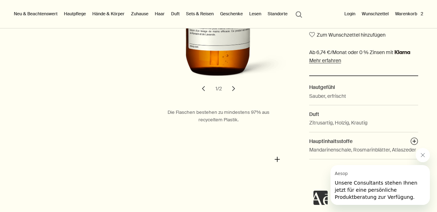
scroll to position [261, 0]
click at [234, 83] on button "chevron" at bounding box center [234, 89] width 16 height 16
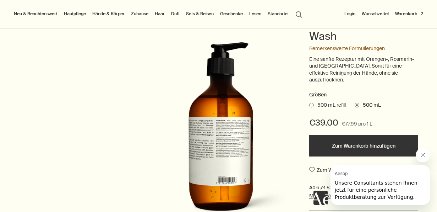
scroll to position [122, 0]
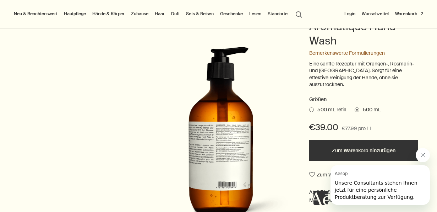
click at [409, 13] on button "Warenkorb 2" at bounding box center [409, 14] width 31 height 9
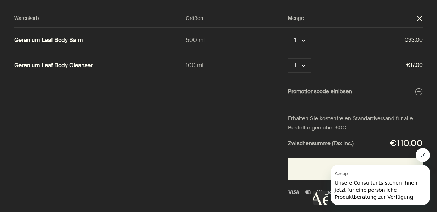
scroll to position [0, 0]
click at [328, 40] on button "Entfernen" at bounding box center [333, 40] width 23 height 9
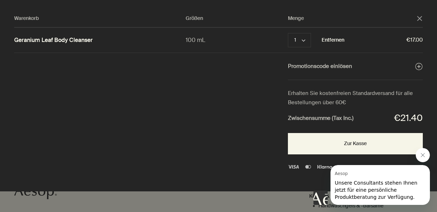
click at [330, 38] on button "Entfernen" at bounding box center [333, 40] width 23 height 9
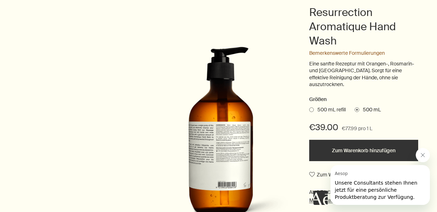
scroll to position [122, 0]
click at [365, 141] on button "Zum Warenkorb hinzufügen" at bounding box center [363, 149] width 109 height 21
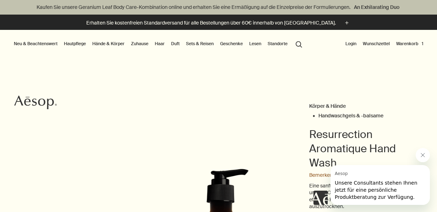
scroll to position [0, 0]
click at [107, 43] on link "Hände & Körper" at bounding box center [108, 43] width 35 height 9
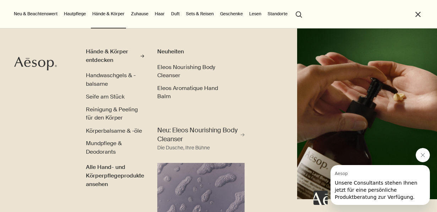
scroll to position [13, 0]
click at [106, 130] on span "Körperbalsame & -öle" at bounding box center [114, 130] width 56 height 7
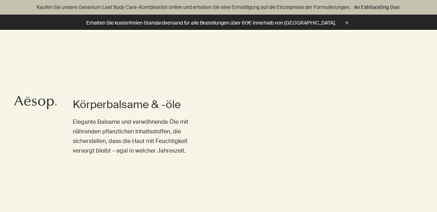
scroll to position [272, 0]
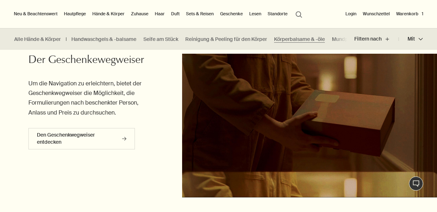
scroll to position [1464, 0]
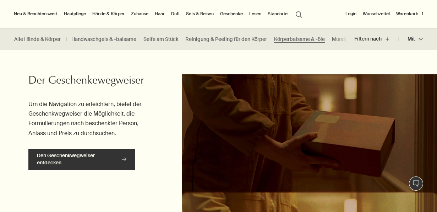
click at [124, 157] on icon at bounding box center [124, 159] width 4 height 4
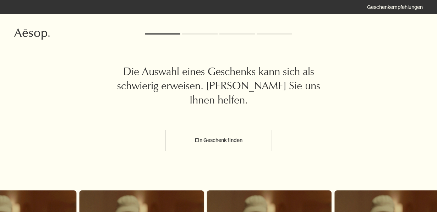
click at [222, 138] on button "Ein Geschenk finden" at bounding box center [218, 140] width 106 height 21
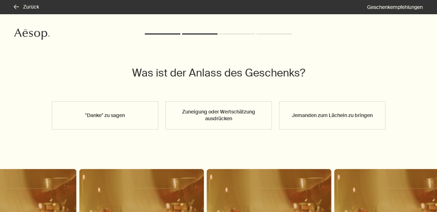
click at [219, 115] on button "Zuneigung oder Wertschätzung ausdrücken" at bounding box center [218, 115] width 106 height 28
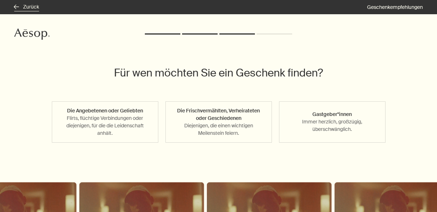
click at [30, 5] on button "rightArrow Zurück" at bounding box center [26, 7] width 25 height 7
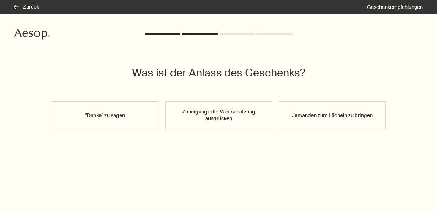
click at [30, 5] on button "rightArrow Zurück" at bounding box center [26, 7] width 25 height 7
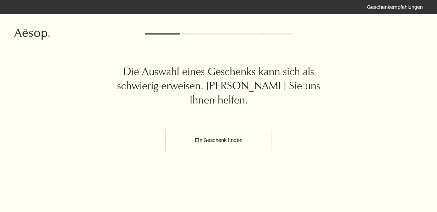
click at [30, 5] on div "rightArrow Zurück Geschenkempfehlungen" at bounding box center [218, 7] width 437 height 14
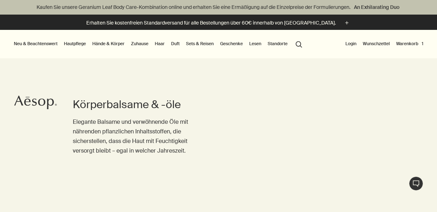
click at [227, 43] on link "Geschenke" at bounding box center [232, 43] width 26 height 9
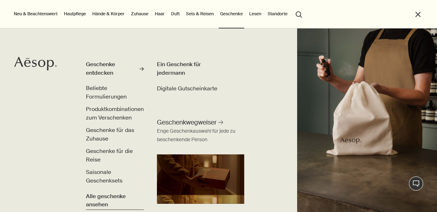
click at [92, 199] on span "Alle geschenke ansehen" at bounding box center [115, 200] width 58 height 17
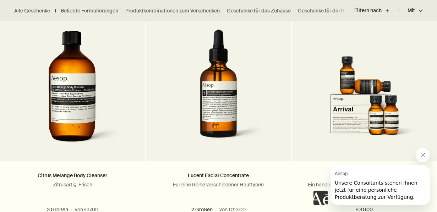
scroll to position [793, 0]
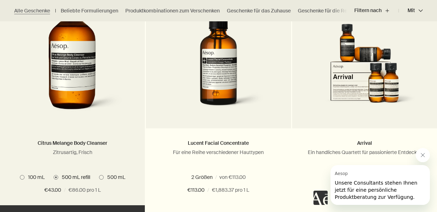
click at [66, 145] on h2 "Citrus Melange Body Cleanser" at bounding box center [72, 143] width 123 height 9
click at [70, 91] on img at bounding box center [73, 52] width 106 height 131
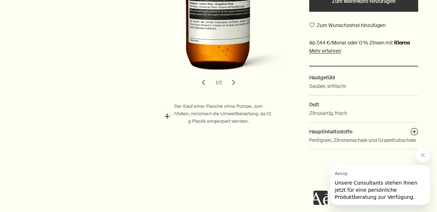
scroll to position [271, 0]
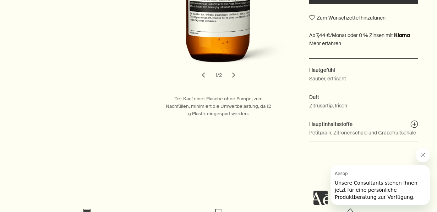
click at [234, 73] on button "chevron" at bounding box center [234, 75] width 16 height 16
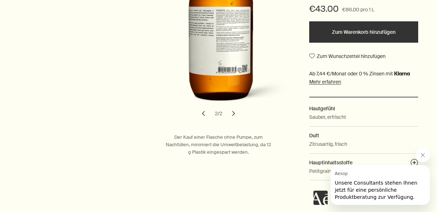
scroll to position [273, 0]
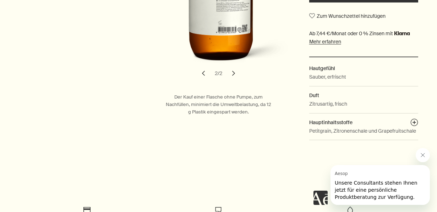
click at [204, 71] on button "chevron" at bounding box center [204, 73] width 16 height 16
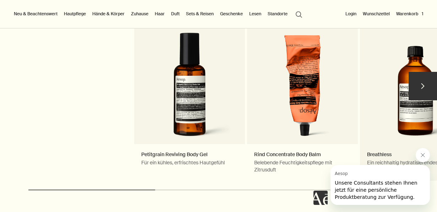
scroll to position [821, 0]
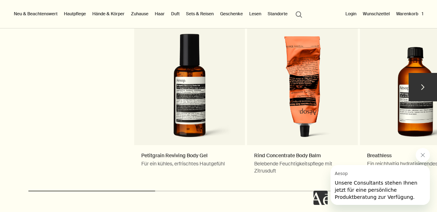
click at [423, 76] on button "chevron" at bounding box center [422, 87] width 28 height 28
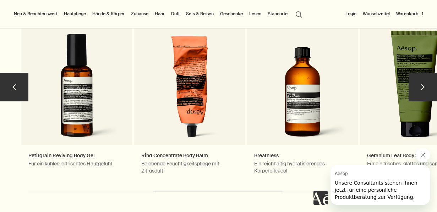
click at [423, 76] on button "chevron" at bounding box center [422, 87] width 28 height 28
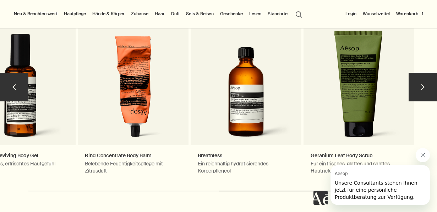
click at [423, 76] on button "chevron" at bounding box center [422, 87] width 28 height 28
click at [423, 78] on button "chevron" at bounding box center [422, 87] width 28 height 28
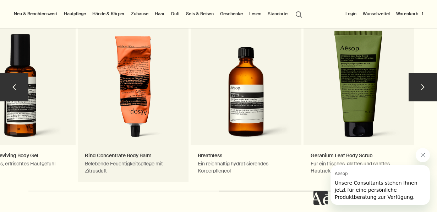
scroll to position [820, 0]
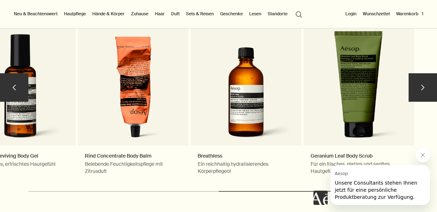
click at [13, 77] on button "chevron" at bounding box center [14, 87] width 28 height 28
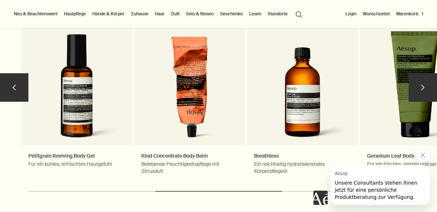
click at [13, 77] on button "chevron" at bounding box center [14, 87] width 28 height 28
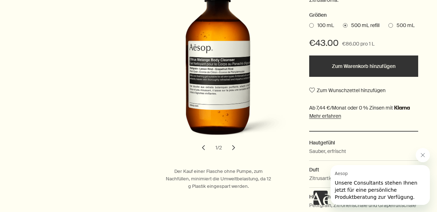
scroll to position [203, 0]
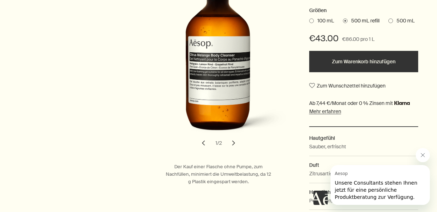
click at [366, 57] on button "Zum Warenkorb hinzufügen" at bounding box center [363, 61] width 109 height 21
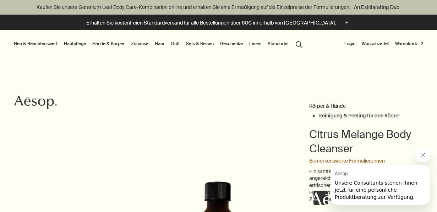
scroll to position [0, 0]
click at [297, 44] on button "search Suchen" at bounding box center [298, 43] width 13 height 13
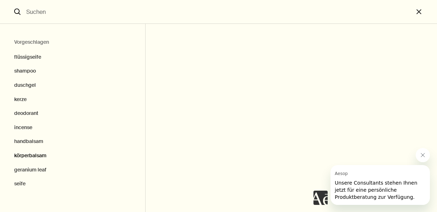
click at [31, 154] on button "körperbalsam" at bounding box center [72, 155] width 145 height 14
type input "körperbalsam"
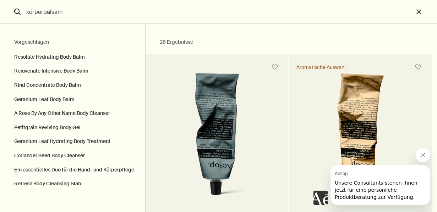
click at [424, 154] on icon "Nachricht von Aesop schließen" at bounding box center [423, 155] width 6 height 6
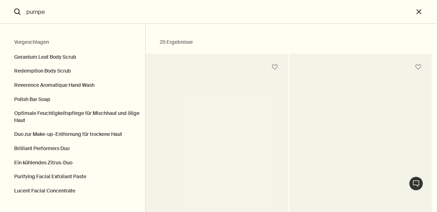
type input "pumpe"
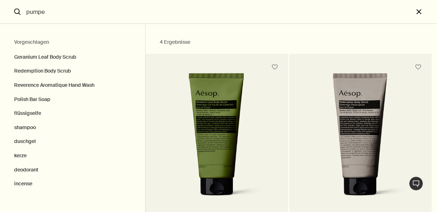
click at [420, 11] on button "close" at bounding box center [424, 12] width 23 height 24
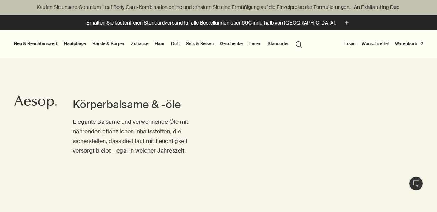
click at [407, 44] on button "Warenkorb 2" at bounding box center [409, 43] width 31 height 9
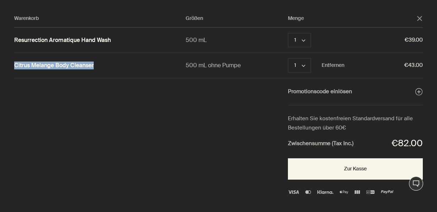
drag, startPoint x: 10, startPoint y: 64, endPoint x: 107, endPoint y: 65, distance: 96.9
click at [107, 65] on div "Warenkorb Größen Menge close Resurrection Aromatique Hand Wash 500 mL 1 chevron…" at bounding box center [225, 106] width 451 height 212
click at [75, 65] on link "Citrus Melange Body Cleanser" at bounding box center [53, 65] width 79 height 7
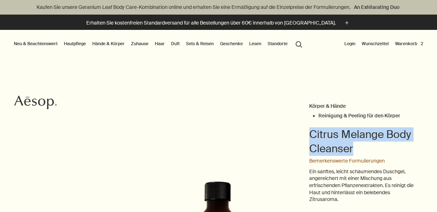
drag, startPoint x: 309, startPoint y: 133, endPoint x: 407, endPoint y: 150, distance: 98.8
click at [407, 150] on h1 "Citrus Melange Body Cleanser" at bounding box center [363, 141] width 109 height 28
drag, startPoint x: 309, startPoint y: 133, endPoint x: 309, endPoint y: 154, distance: 20.6
click at [309, 154] on h1 "Citrus Melange Body Cleanser" at bounding box center [363, 141] width 109 height 28
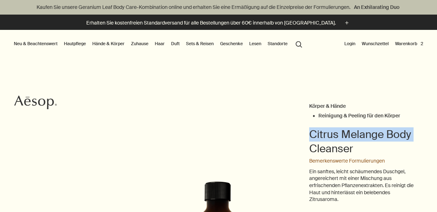
drag, startPoint x: 309, startPoint y: 132, endPoint x: 311, endPoint y: 159, distance: 27.8
click at [311, 159] on header "Citrus Melange Body Cleanser" at bounding box center [363, 144] width 109 height 34
copy h1 "Citrus Melange Body Cleanser"
click at [296, 43] on button "search Suchen" at bounding box center [298, 43] width 13 height 13
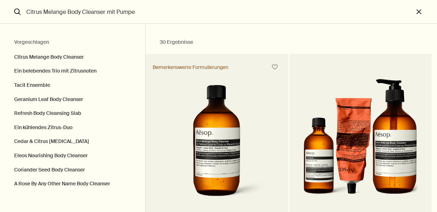
type input "Citrus Melange Body Cleanser mit Pumpe"
click at [17, 11] on icon "search" at bounding box center [17, 12] width 6 height 6
click at [419, 11] on button "close" at bounding box center [424, 12] width 23 height 24
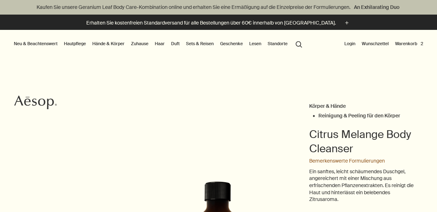
click at [412, 42] on button "Warenkorb 2" at bounding box center [409, 43] width 31 height 9
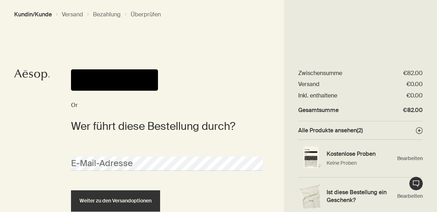
click at [32, 14] on button "Kundin/Kunde" at bounding box center [33, 14] width 38 height 7
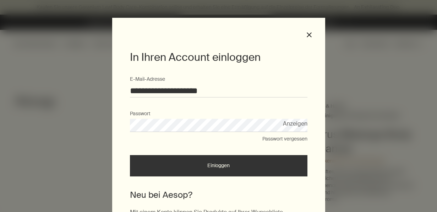
click at [218, 163] on button "Einloggen" at bounding box center [218, 165] width 177 height 21
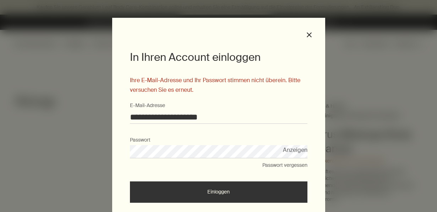
click at [285, 165] on button "Passwort vergessen" at bounding box center [284, 164] width 45 height 7
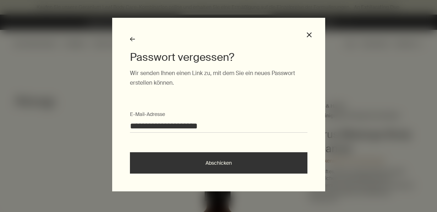
click at [216, 162] on button "Abschicken" at bounding box center [218, 162] width 177 height 21
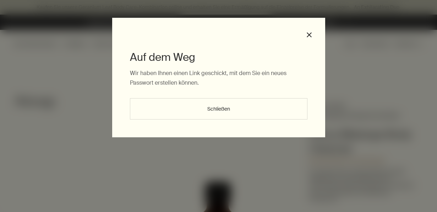
click at [219, 109] on button "Schließen" at bounding box center [218, 108] width 177 height 21
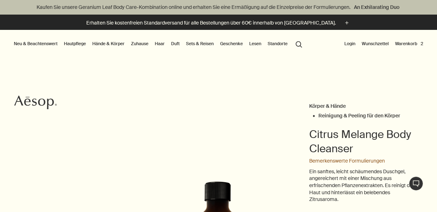
click at [350, 43] on button "Login" at bounding box center [350, 43] width 14 height 9
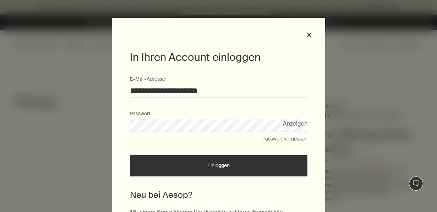
click at [295, 122] on button "Anzeigen" at bounding box center [295, 124] width 24 height 10
click at [215, 165] on button "Einloggen" at bounding box center [218, 165] width 177 height 21
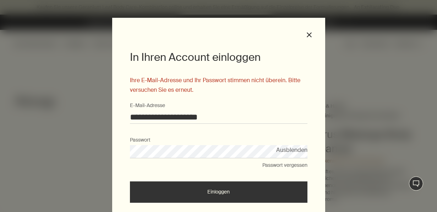
click at [229, 116] on input "**********" at bounding box center [218, 116] width 177 height 13
click at [304, 114] on input "**********" at bounding box center [218, 116] width 177 height 13
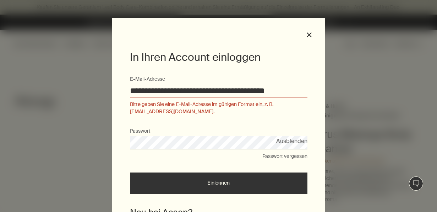
click at [253, 91] on input "**********" at bounding box center [218, 90] width 177 height 13
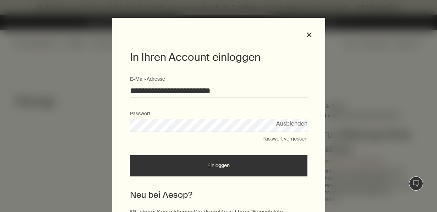
type input "**********"
click at [216, 166] on button "Einloggen" at bounding box center [218, 165] width 177 height 21
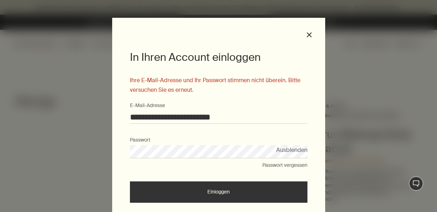
click at [291, 150] on button "Ausblenden" at bounding box center [291, 150] width 31 height 10
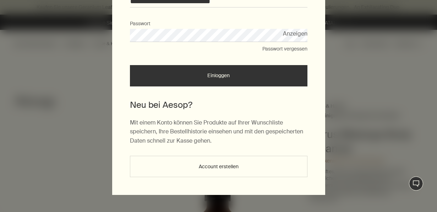
scroll to position [116, 0]
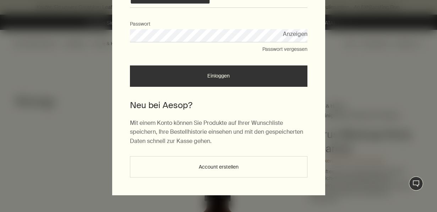
click at [219, 164] on button "Account erstellen" at bounding box center [218, 166] width 177 height 21
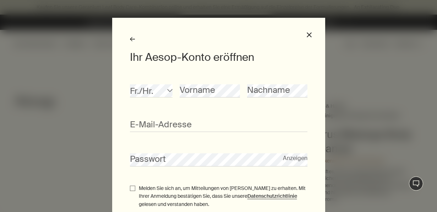
scroll to position [1, 0]
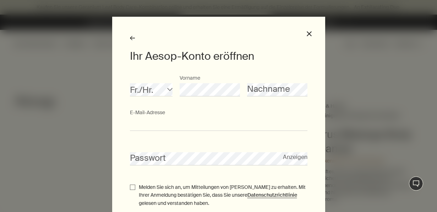
type input "**********"
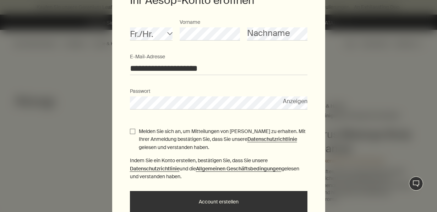
scroll to position [68, 0]
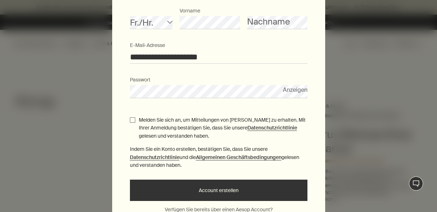
click at [131, 120] on input "Melden Sie sich an, um Mitteilungen von Aesop zu erhalten. Mit Ihrer Anmeldung …" at bounding box center [132, 119] width 5 height 5
checkbox input "true"
click at [219, 194] on button "Account erstellen" at bounding box center [218, 189] width 177 height 21
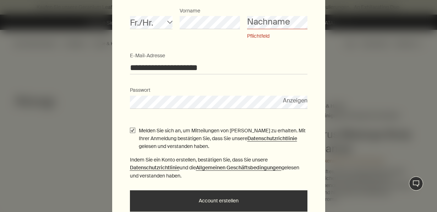
click at [247, 21] on div "Fr./Hr. chevron Vorname Nachname Pflichtfeld" at bounding box center [218, 29] width 177 height 45
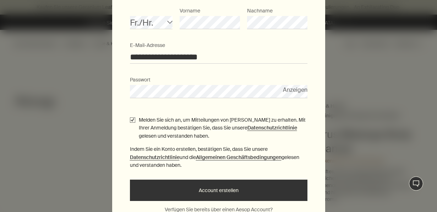
click at [219, 197] on button "Account erstellen" at bounding box center [218, 189] width 177 height 21
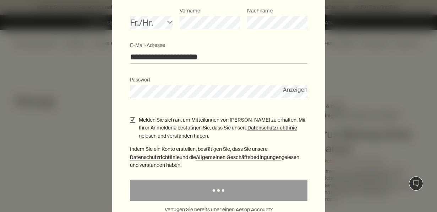
scroll to position [0, 0]
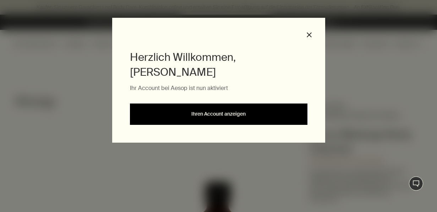
click at [220, 103] on link "Ihren Account anzeigen" at bounding box center [218, 113] width 177 height 21
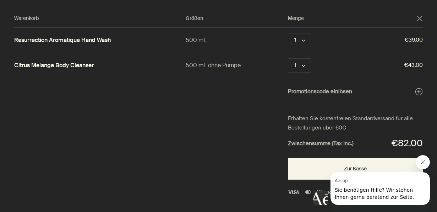
click at [424, 160] on icon "Nachricht von Aesop schließen" at bounding box center [423, 162] width 4 height 4
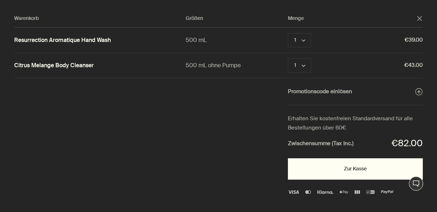
click at [356, 165] on button "Zur Kasse" at bounding box center [355, 168] width 135 height 21
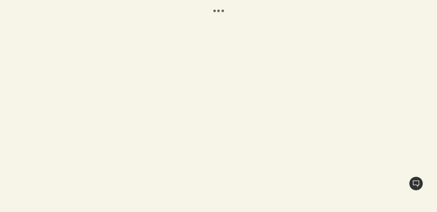
select select "DE"
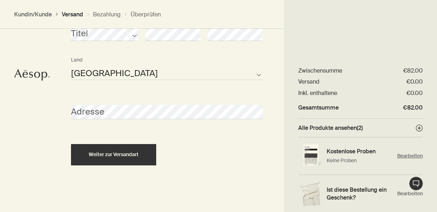
scroll to position [253, 0]
click at [411, 154] on span "Bearbeiten" at bounding box center [410, 155] width 26 height 7
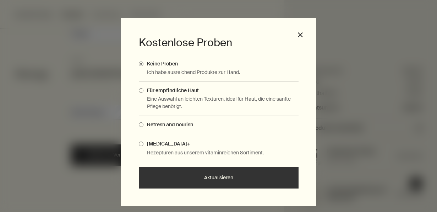
click at [141, 143] on span "Complimentary Samples Modal" at bounding box center [141, 143] width 5 height 5
click at [143, 143] on input "[MEDICAL_DATA]+" at bounding box center [143, 142] width 0 height 5
click at [218, 176] on button "Aktualisieren" at bounding box center [219, 177] width 160 height 21
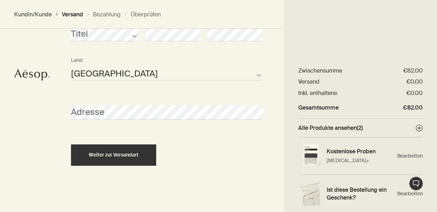
click at [411, 190] on button "Live-Support Chat" at bounding box center [416, 183] width 14 height 14
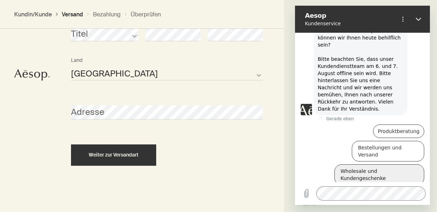
scroll to position [29, 0]
click at [276, 133] on section "Wohin soll die Bestellung versandt werden? Titel Vorname Nachname [GEOGRAPHIC_D…" at bounding box center [167, 70] width 234 height 284
click at [419, 19] on icon "Schließen" at bounding box center [419, 19] width 6 height 6
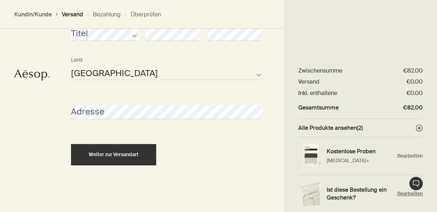
scroll to position [253, 0]
click at [416, 181] on button "Live-Support Chat 1" at bounding box center [416, 183] width 14 height 14
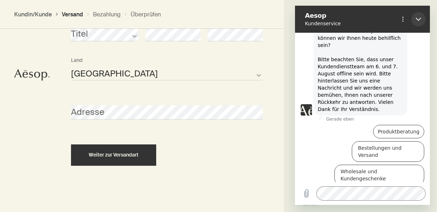
click at [418, 18] on icon "Schließen" at bounding box center [419, 19] width 6 height 6
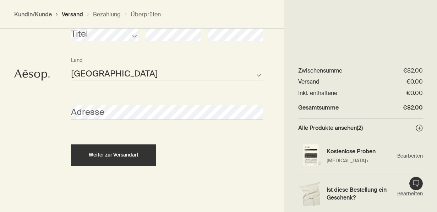
click at [320, 191] on img "Bearbeiten" at bounding box center [310, 193] width 25 height 25
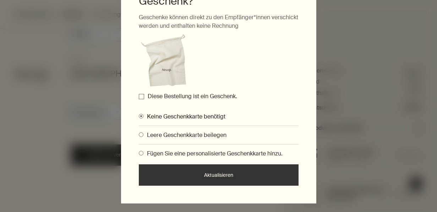
scroll to position [62, 0]
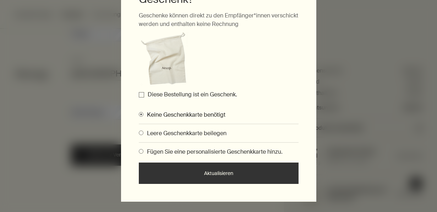
click at [141, 94] on input "Diese Bestellung ist ein Geschenk." at bounding box center [141, 94] width 5 height 5
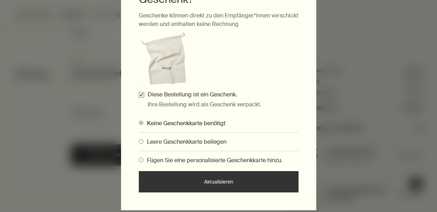
click at [142, 159] on span "Gifting Modals" at bounding box center [141, 159] width 5 height 5
click at [139, 159] on input "Fügen Sie eine personalisierte Geschenkkarte hinzu." at bounding box center [139, 158] width 0 height 5
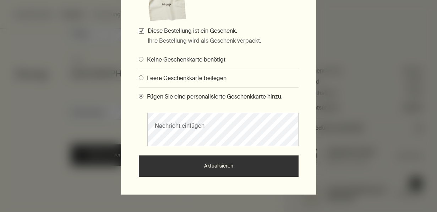
scroll to position [126, 0]
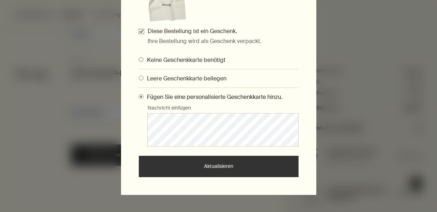
click at [155, 147] on div "Nachricht einfügen" at bounding box center [222, 130] width 151 height 35
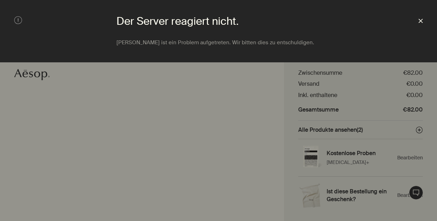
click at [421, 20] on icon "Schließen" at bounding box center [420, 21] width 4 height 4
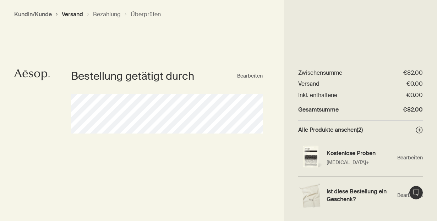
click at [409, 158] on span "Bearbeiten" at bounding box center [410, 158] width 26 height 7
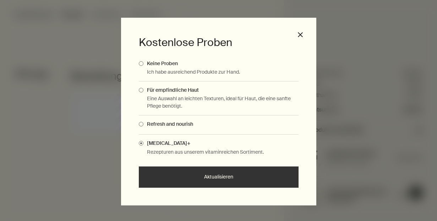
click at [218, 176] on button "Aktualisieren" at bounding box center [219, 177] width 160 height 21
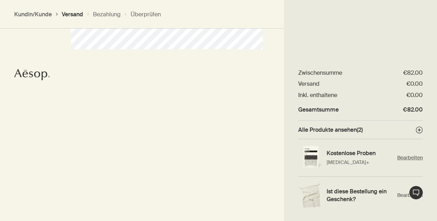
scroll to position [108, 0]
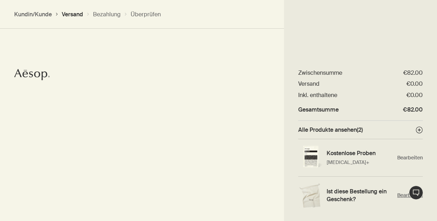
click at [346, 194] on h4 "Ist diese Bestellung ein Geschenk?" at bounding box center [359, 195] width 67 height 15
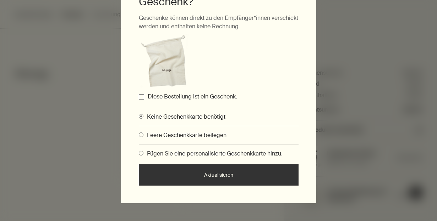
scroll to position [60, 0]
click at [142, 97] on input "Diese Bestellung ist ein Geschenk." at bounding box center [141, 97] width 5 height 5
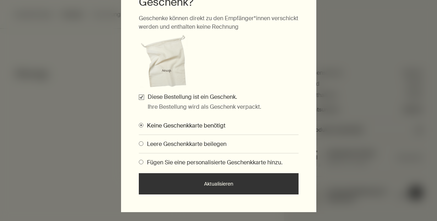
click at [218, 181] on button "Aktualisieren" at bounding box center [219, 184] width 160 height 21
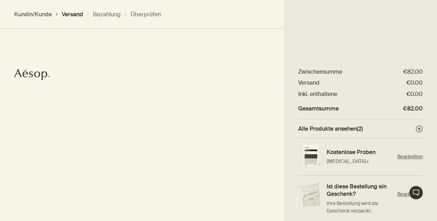
scroll to position [181, 0]
click at [403, 194] on span "Bearbeiten" at bounding box center [410, 194] width 26 height 7
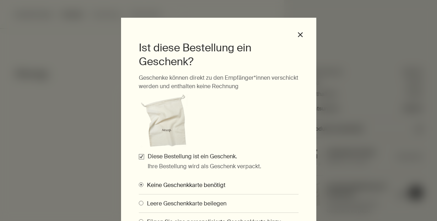
click at [403, 221] on div "Ist diese Bestellung ein Geschenk? Geschenke können direkt zu den Empfänger*inn…" at bounding box center [218, 222] width 437 height 0
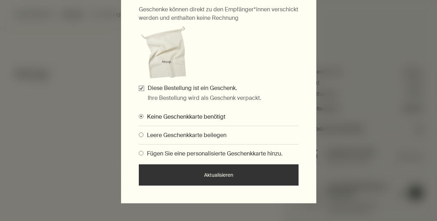
scroll to position [68, 0]
click at [143, 154] on span "Gifting Modals" at bounding box center [141, 154] width 5 height 5
click at [139, 154] on input "Fügen Sie eine personalisierte Geschenkkarte hinzu." at bounding box center [139, 152] width 0 height 5
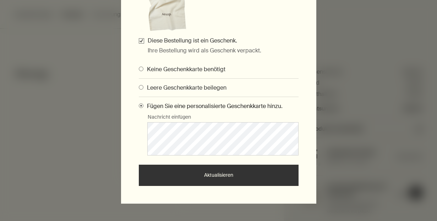
scroll to position [116, 0]
click at [218, 175] on button "Aktualisieren" at bounding box center [219, 175] width 160 height 21
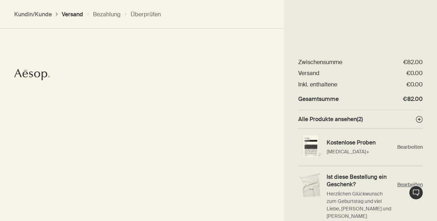
scroll to position [9, 0]
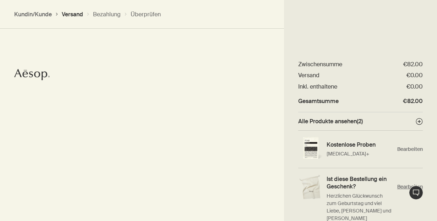
click at [402, 202] on div "Ist diese Bestellung ein Geschenk? Herzlichen Glückwunsch zum Geburtstag und vi…" at bounding box center [360, 199] width 125 height 61
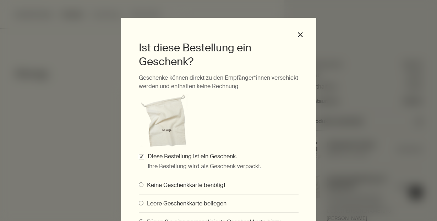
scroll to position [0, 0]
click at [298, 33] on button "close" at bounding box center [300, 35] width 6 height 6
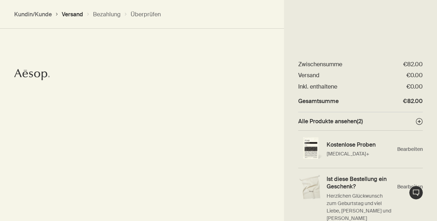
click at [73, 11] on button "Versand" at bounding box center [72, 14] width 21 height 7
click at [42, 13] on button "Kundin/Kunde" at bounding box center [33, 14] width 38 height 7
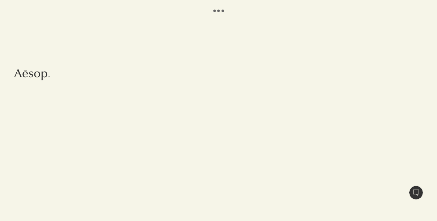
select select "DE"
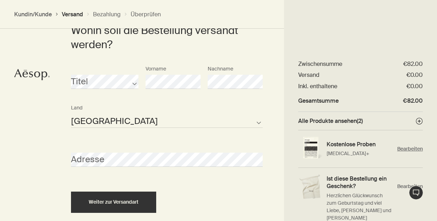
scroll to position [9, 0]
click at [10, 178] on div "Wohin soll die Bestellung versandt werden? Titel Vorname Nachname Österreich Bu…" at bounding box center [218, 118] width 437 height 284
select select "DE"
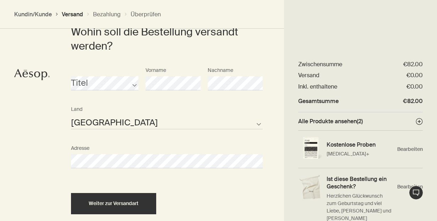
scroll to position [209, 0]
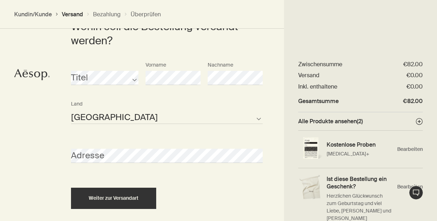
click at [208, 99] on div "Österreich Bulgaria Kroatien Zypern Tschechien Estland Finnland Deutschland Gri…" at bounding box center [166, 111] width 199 height 27
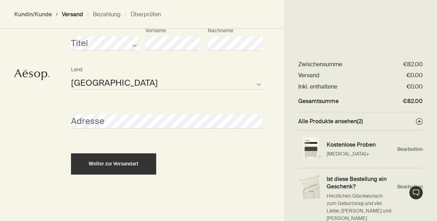
scroll to position [243, 0]
select select "DE"
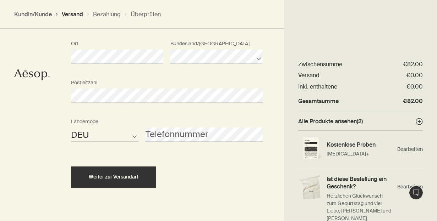
scroll to position [388, 0]
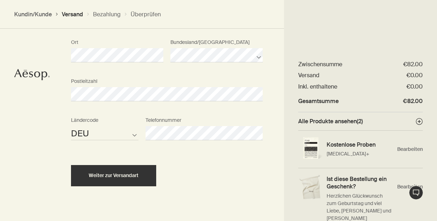
click at [179, 156] on div "Weiter zur Versandart" at bounding box center [167, 170] width 192 height 34
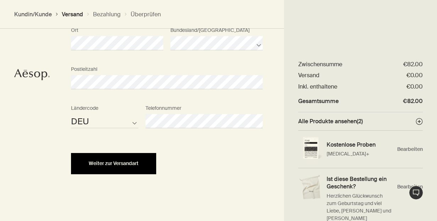
scroll to position [399, 0]
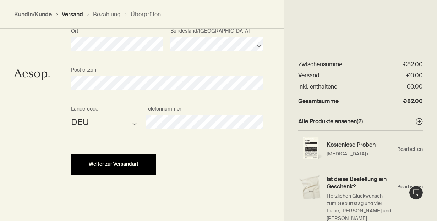
click at [115, 163] on span "Weiter zur Versandart" at bounding box center [114, 164] width 50 height 5
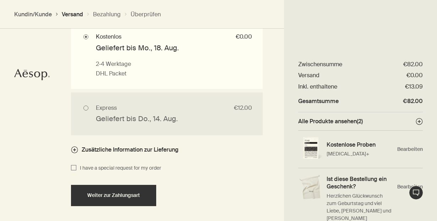
scroll to position [573, 0]
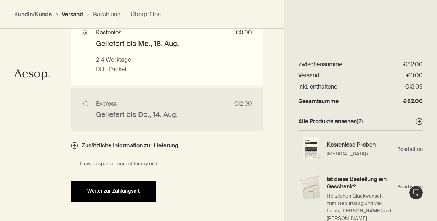
click at [117, 189] on span "Weiter zur Zahlungsart" at bounding box center [113, 191] width 53 height 5
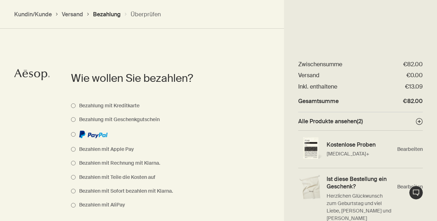
scroll to position [380, 0]
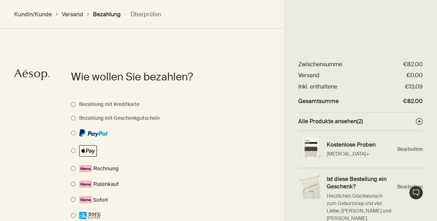
select select "DE"
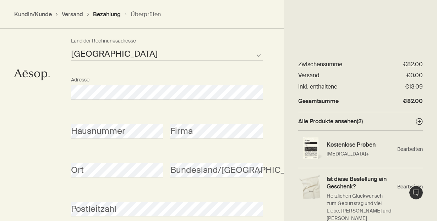
scroll to position [636, 0]
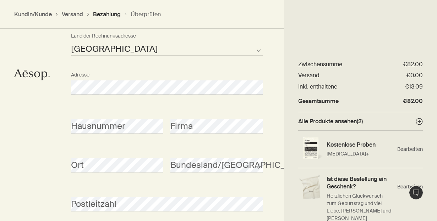
click at [68, 123] on div "Hausnummer" at bounding box center [116, 120] width 99 height 27
click at [70, 162] on div "Ort" at bounding box center [116, 159] width 99 height 27
click at [42, 175] on div "Wie wollen Sie bezahlen? Bezahlung mit Kreditkarte Bezahlung mit Geschenkgutsch…" at bounding box center [218, 52] width 437 height 573
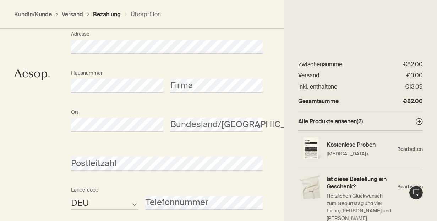
scroll to position [678, 0]
click at [36, 176] on div "Wie wollen Sie bezahlen? Bezahlung mit Kreditkarte Bezahlung mit Geschenkgutsch…" at bounding box center [218, 11] width 437 height 573
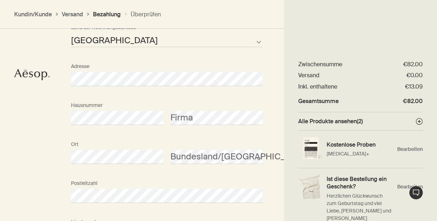
scroll to position [645, 0]
click at [42, 144] on div "Wie wollen Sie bezahlen? Bezahlung mit Kreditkarte Bezahlung mit Geschenkgutsch…" at bounding box center [218, 44] width 437 height 573
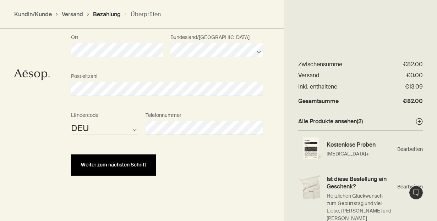
scroll to position [752, 0]
click at [119, 163] on span "Weiter zum nächsten Schritt" at bounding box center [113, 165] width 65 height 5
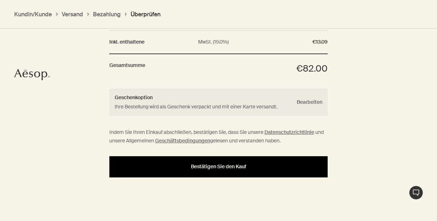
scroll to position [809, 0]
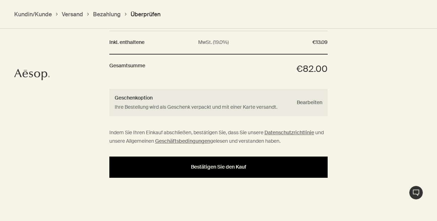
click at [217, 165] on span "Bestätigen Sie den Kauf" at bounding box center [218, 167] width 55 height 5
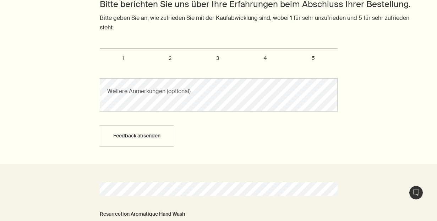
scroll to position [274, 0]
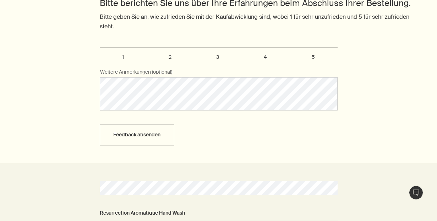
click at [313, 56] on span "5" at bounding box center [313, 57] width 3 height 6
click at [106, 53] on input "5" at bounding box center [103, 50] width 5 height 5
radio input "true"
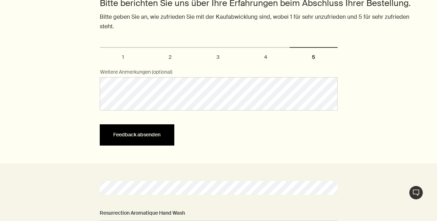
click at [140, 132] on button "Feedback absenden" at bounding box center [137, 135] width 75 height 21
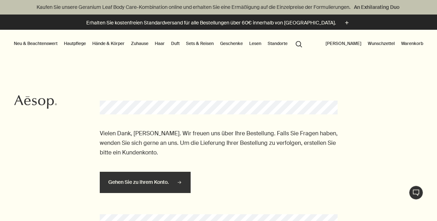
scroll to position [0, 0]
click at [104, 43] on link "Hände & Körper" at bounding box center [108, 43] width 35 height 9
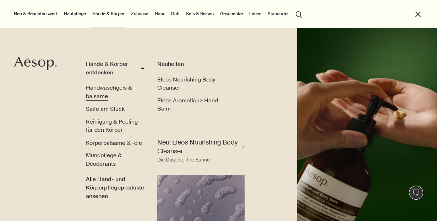
click at [103, 90] on span "Handwaschgels & -balsame" at bounding box center [111, 92] width 50 height 16
